Goal: Information Seeking & Learning: Learn about a topic

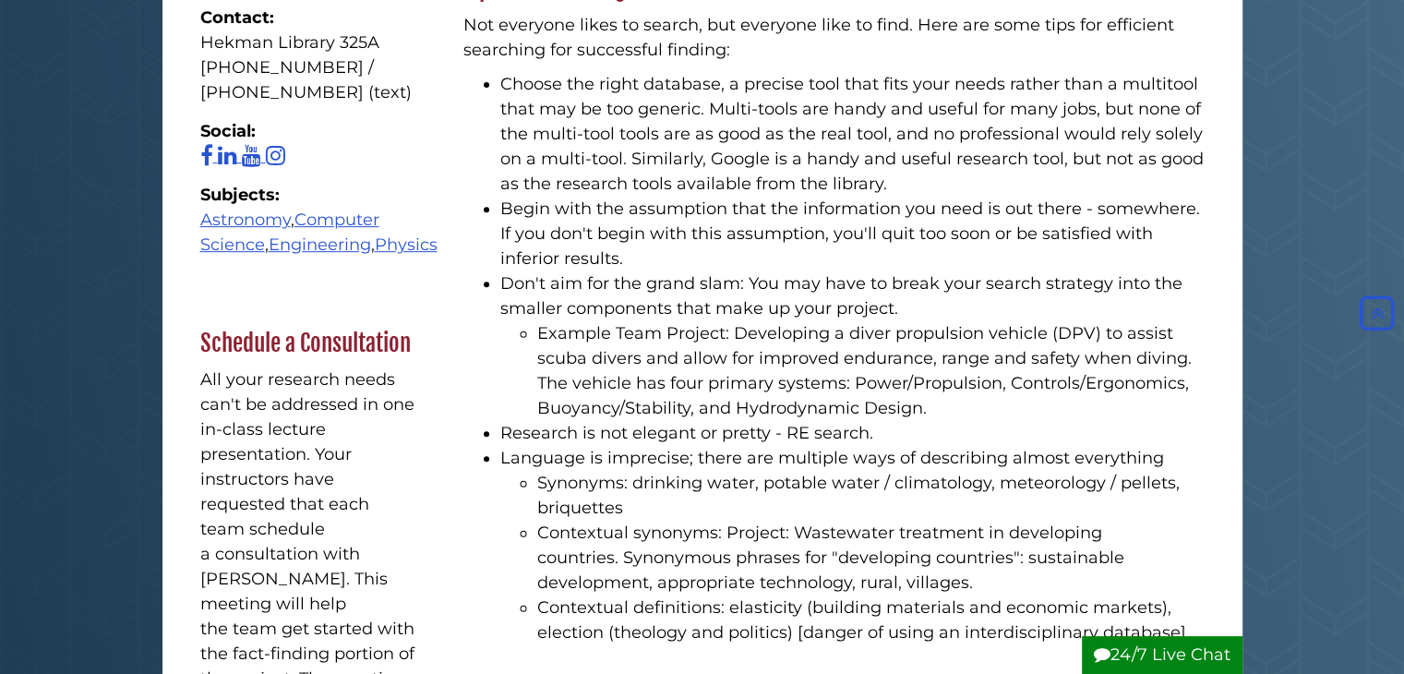
scroll to position [661, 0]
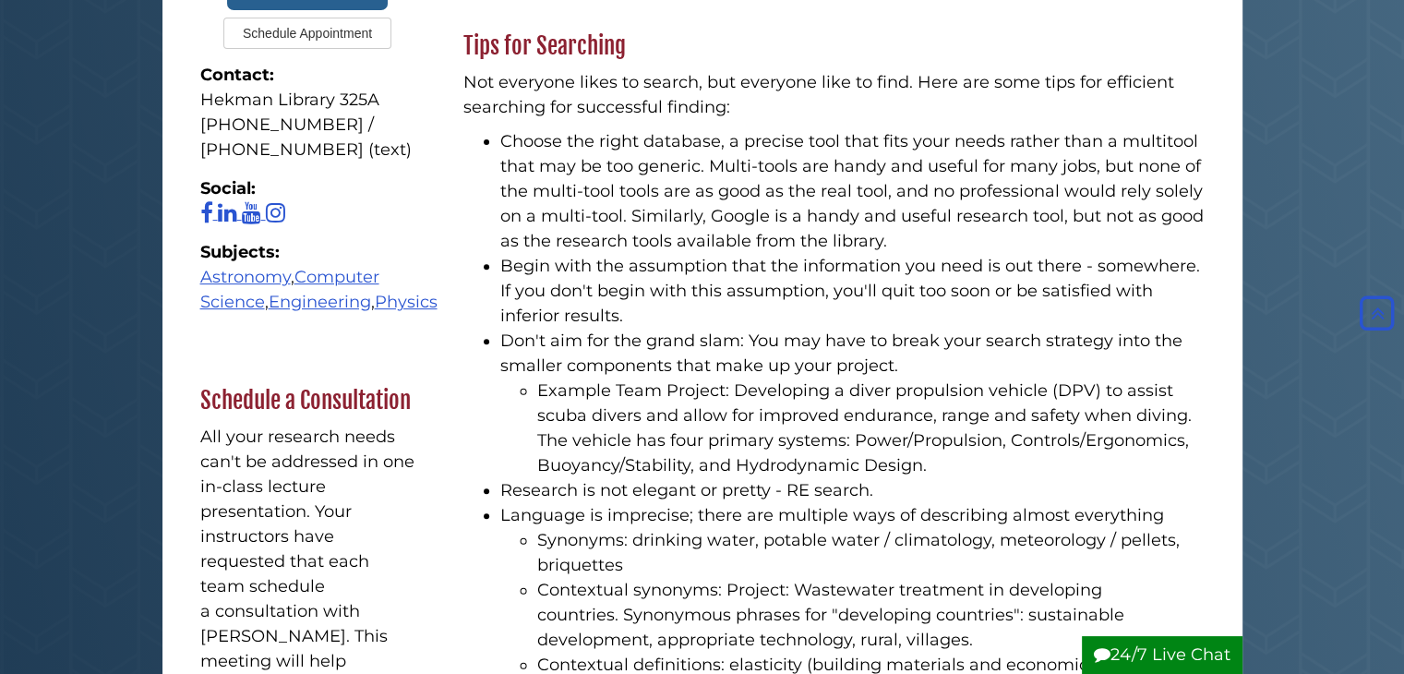
click at [765, 389] on li "Example Team Project: Developing a diver propulsion vehicle (DPV) to assist scu…" at bounding box center [871, 429] width 668 height 100
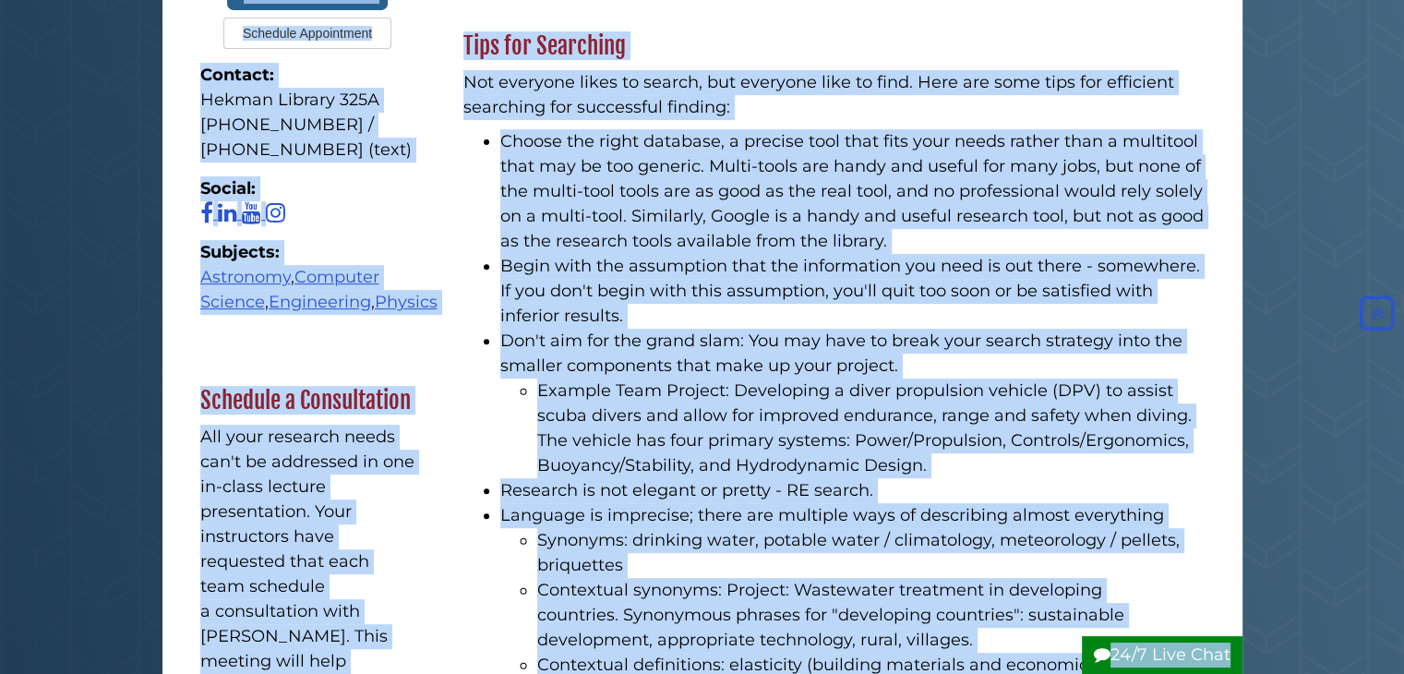
copy body "Skip to Main Content Hekman Library Calvin University | Calvin Theological Semi…"
click at [664, 216] on li "Choose the right database, a precise tool that fits your needs rather than a mu…" at bounding box center [852, 191] width 705 height 125
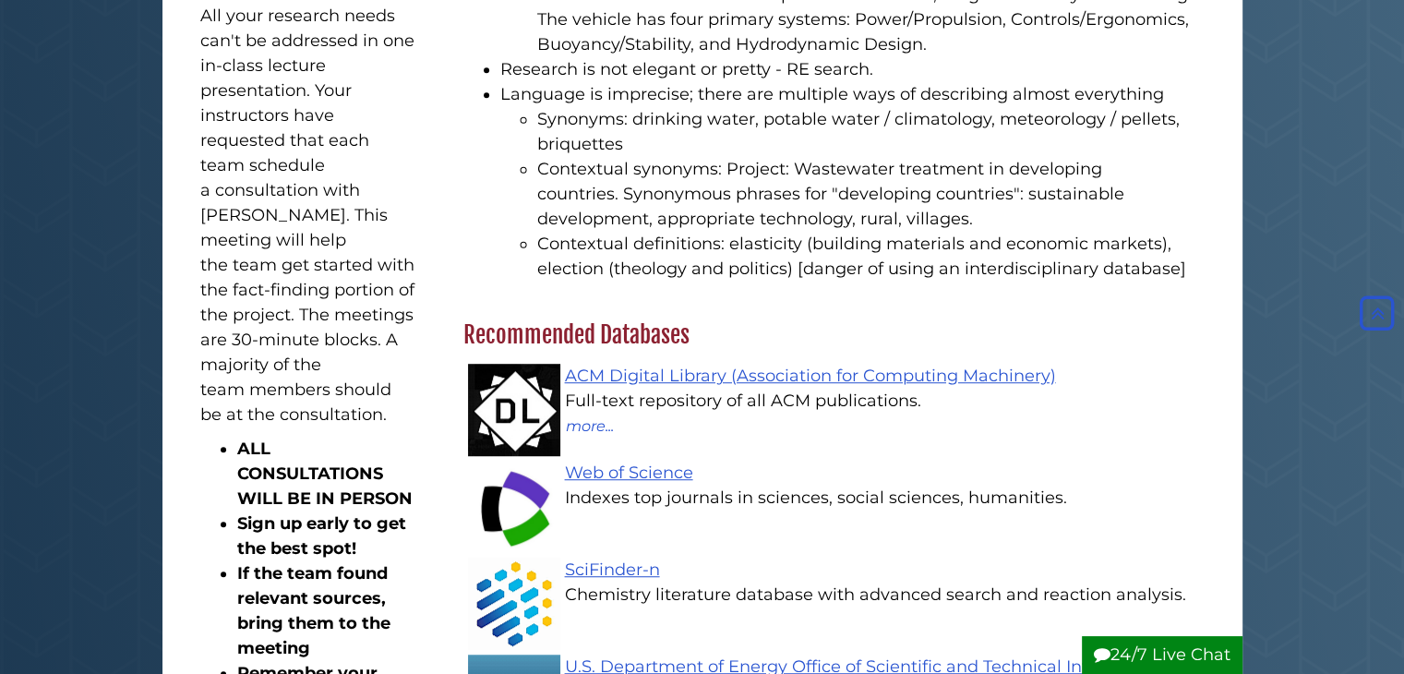
scroll to position [1117, 0]
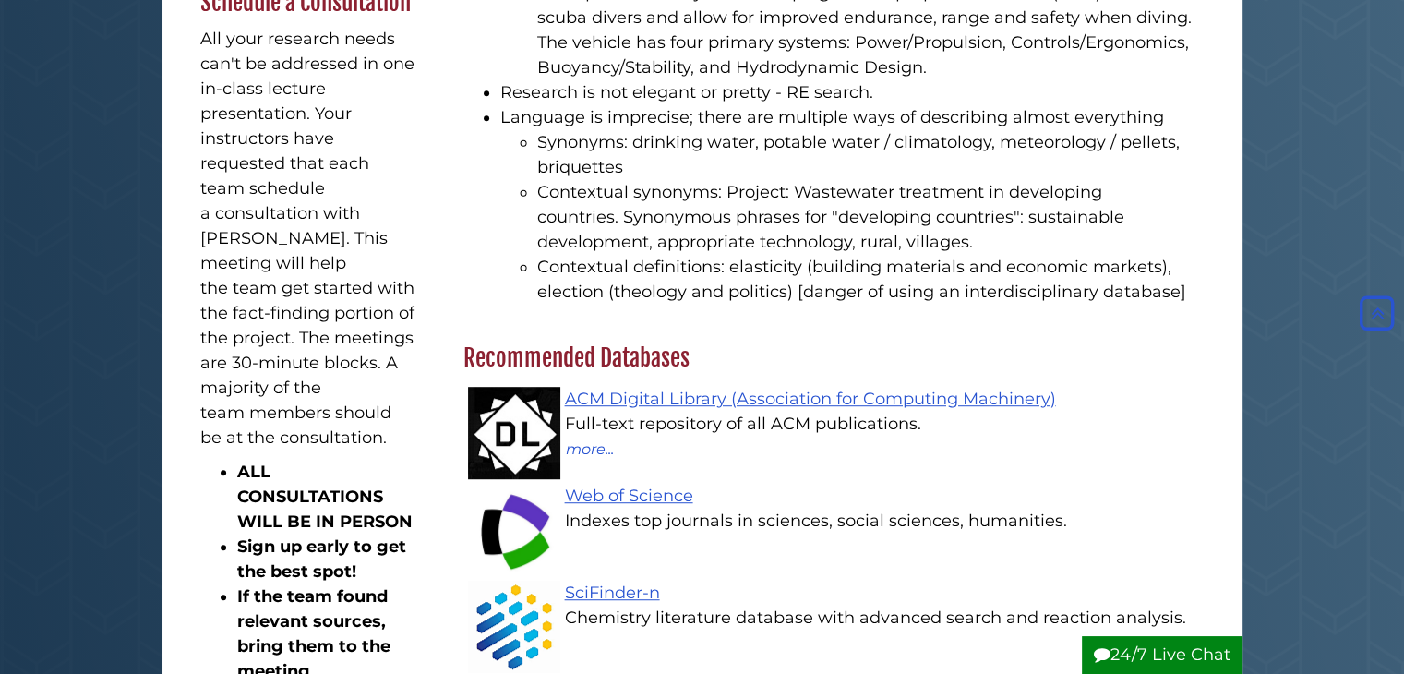
scroll to position [1056, 0]
